Goal: Task Accomplishment & Management: Complete application form

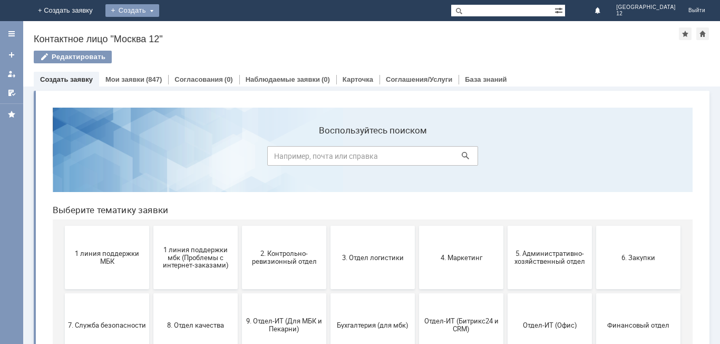
click at [159, 5] on div "Создать" at bounding box center [132, 10] width 54 height 13
click at [188, 31] on link "Заявка" at bounding box center [148, 31] width 80 height 13
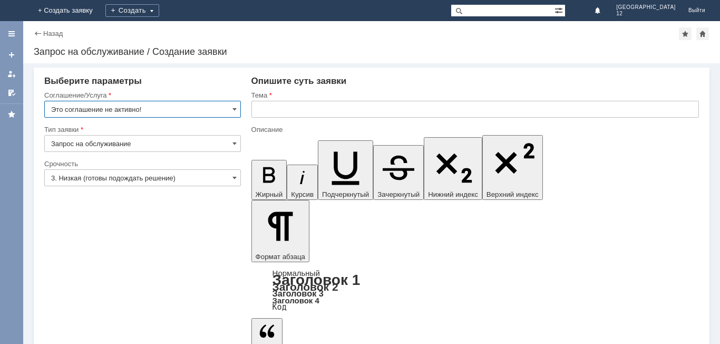
click at [232, 108] on input "Это соглашение не активно!" at bounding box center [142, 109] width 197 height 17
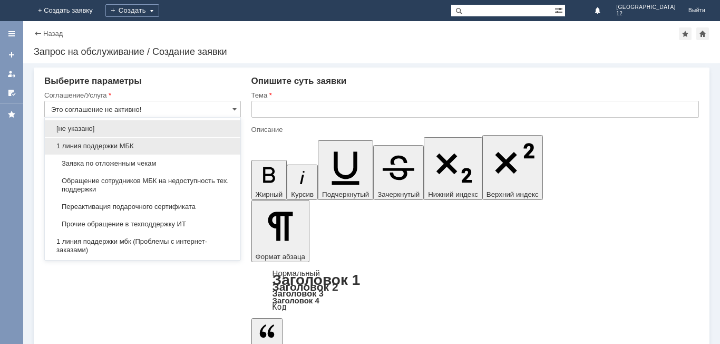
click at [122, 146] on span "1 линия поддержки МБК" at bounding box center [142, 146] width 183 height 8
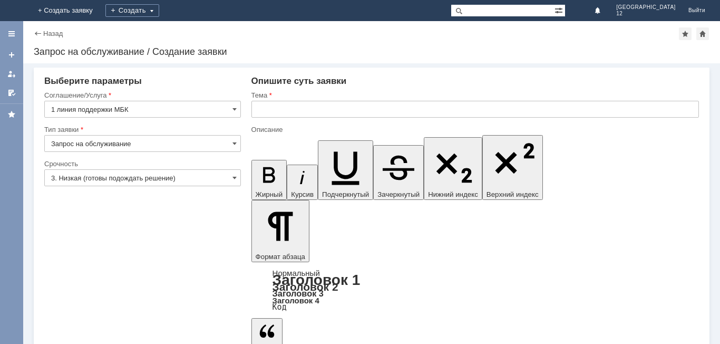
type input "1 линия поддержки МБК"
click at [234, 179] on span at bounding box center [235, 178] width 4 height 8
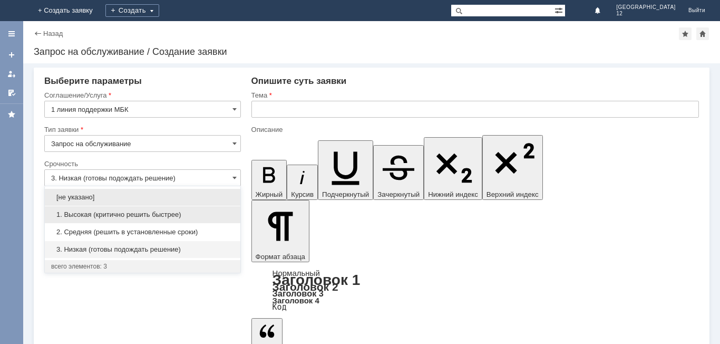
click at [130, 210] on span "1. Высокая (критично решить быстрее)" at bounding box center [142, 214] width 183 height 8
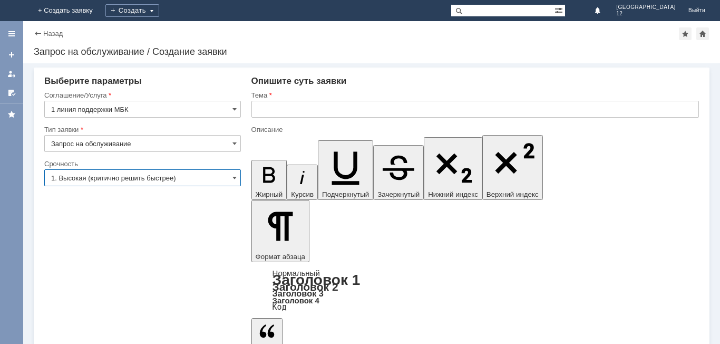
type input "1. Высокая (критично решить быстрее)"
click at [331, 100] on div "Тема" at bounding box center [476, 96] width 448 height 10
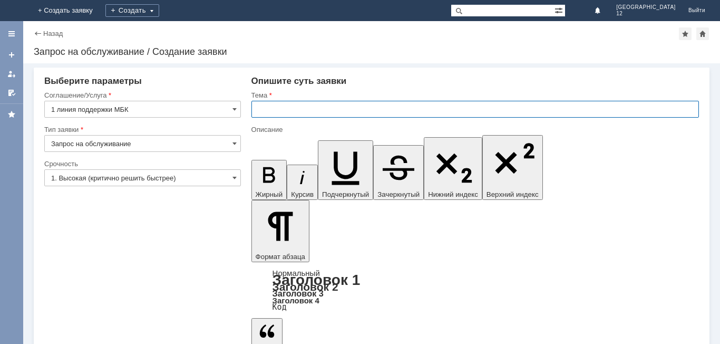
click at [328, 107] on input "text" at bounding box center [476, 109] width 448 height 17
type input "отложенные чеки"
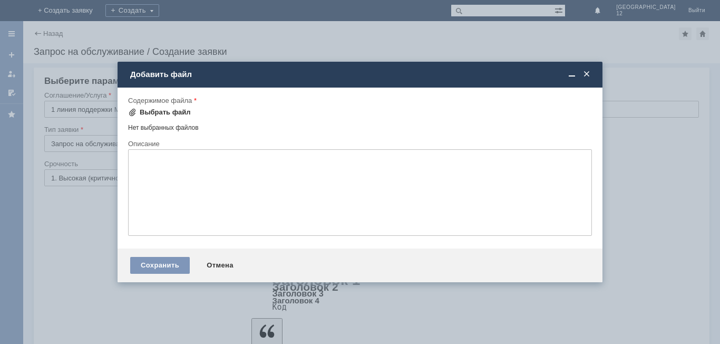
click at [167, 109] on div "Выбрать файл" at bounding box center [165, 112] width 51 height 8
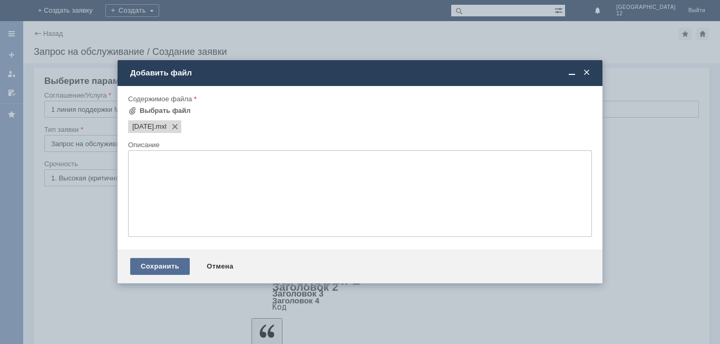
click at [171, 265] on div "Сохранить" at bounding box center [160, 266] width 60 height 17
